Goal: Transaction & Acquisition: Download file/media

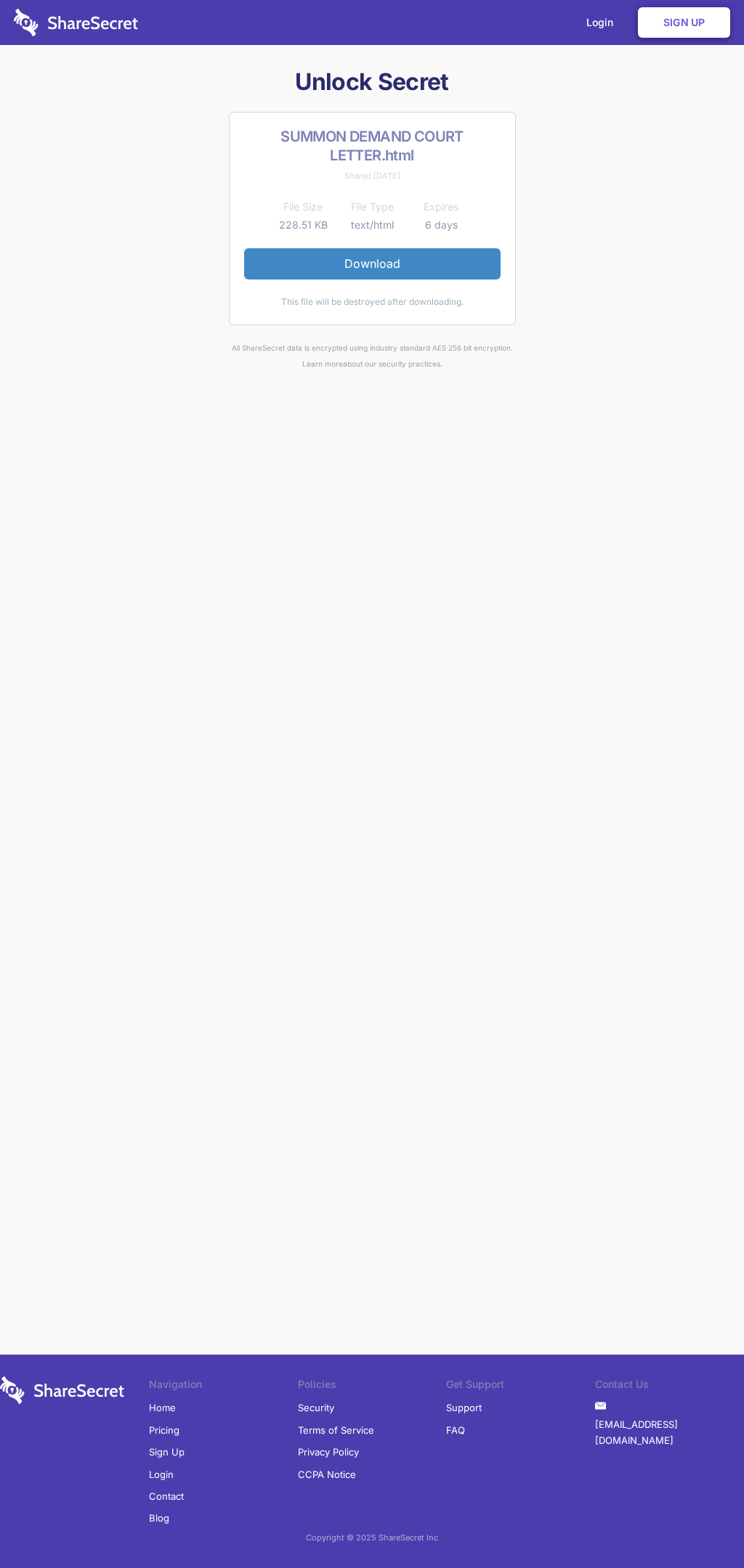
click at [372, 264] on link "Download" at bounding box center [371, 263] width 256 height 31
